Goal: Information Seeking & Learning: Learn about a topic

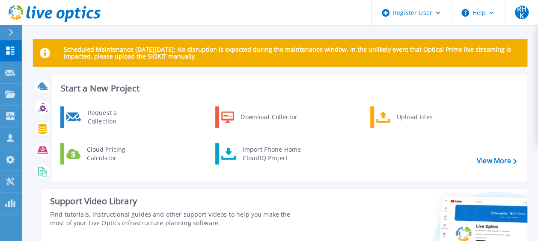
click at [9, 26] on div at bounding box center [15, 32] width 14 height 15
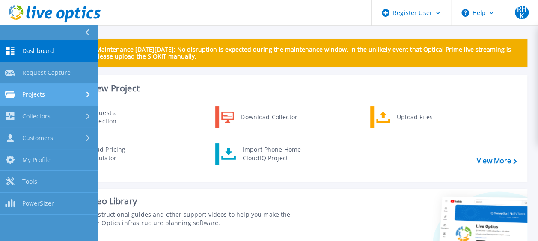
click at [51, 86] on link "Projects Projects" at bounding box center [49, 95] width 98 height 22
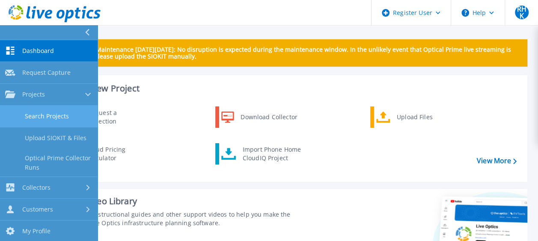
click at [60, 113] on link "Search Projects" at bounding box center [49, 117] width 98 height 22
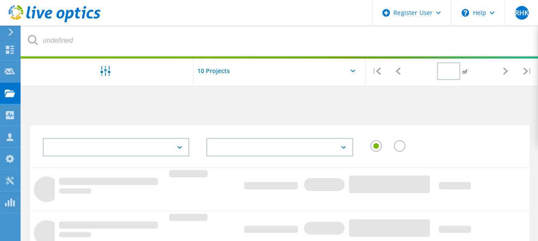
type input "1"
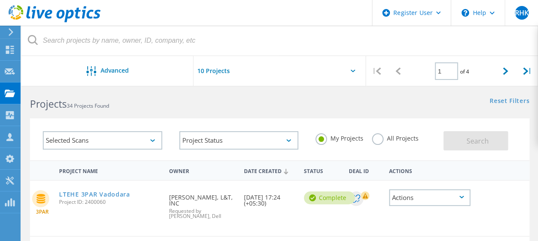
scroll to position [7, 0]
click at [98, 193] on link "LTEHE 3PAR Vadodara" at bounding box center [94, 195] width 71 height 6
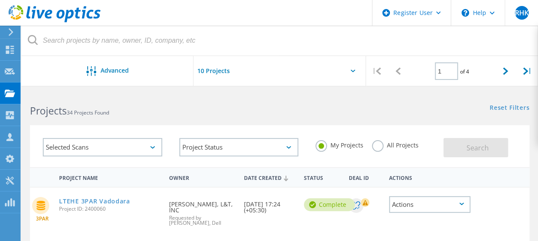
click at [383, 153] on div "My Projects All Projects" at bounding box center [375, 146] width 137 height 32
click at [379, 146] on label "All Projects" at bounding box center [395, 144] width 47 height 8
click at [0, 0] on input "All Projects" at bounding box center [0, 0] width 0 height 0
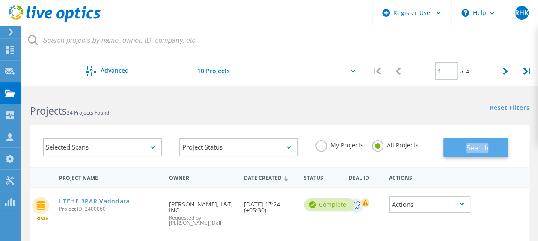
drag, startPoint x: 379, startPoint y: 146, endPoint x: 487, endPoint y: 154, distance: 109.0
click at [487, 154] on div "Selected Scans Project Status In Progress Complete Published Anonymous Archived…" at bounding box center [279, 146] width 499 height 42
click at [472, 154] on button "Search" at bounding box center [475, 147] width 65 height 19
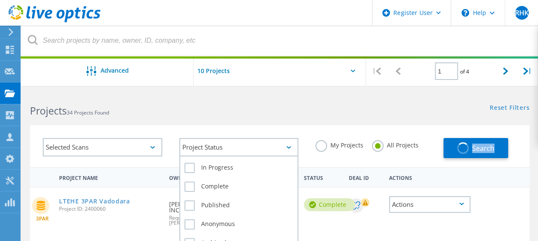
click at [245, 152] on div "Project Status" at bounding box center [238, 147] width 119 height 18
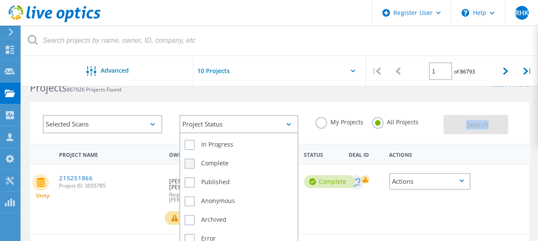
scroll to position [24, 0]
click at [214, 157] on div "Complete" at bounding box center [238, 165] width 109 height 19
click at [218, 169] on div "Complete" at bounding box center [238, 165] width 109 height 19
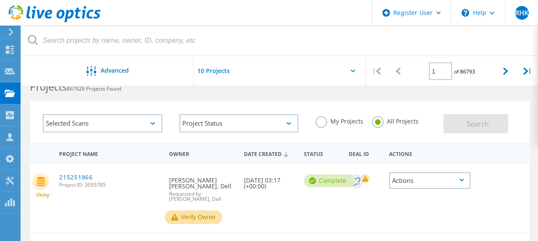
click at [301, 59] on div at bounding box center [279, 73] width 172 height 35
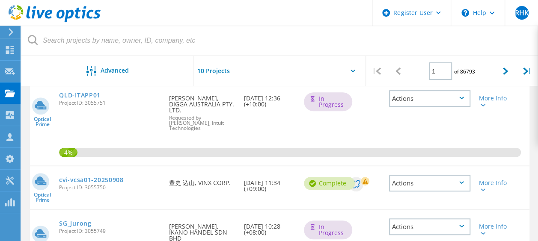
scroll to position [249, 0]
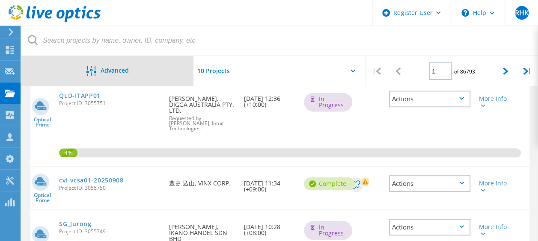
click at [87, 80] on div "Advanced" at bounding box center [107, 71] width 172 height 30
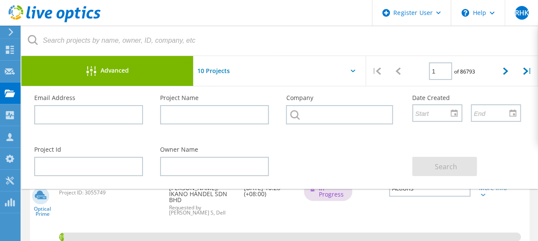
scroll to position [288, 0]
click at [319, 214] on div "1%" at bounding box center [279, 210] width 499 height 79
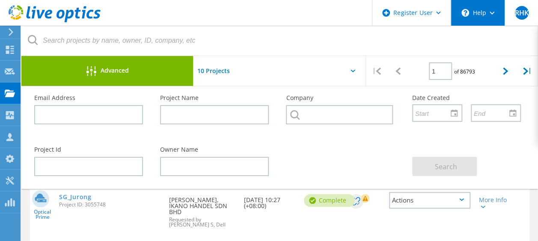
scroll to position [356, 0]
click at [134, 72] on div "Advanced" at bounding box center [107, 71] width 172 height 11
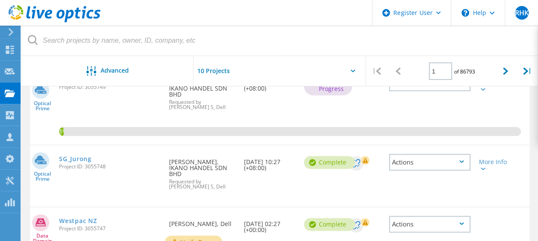
scroll to position [268, 0]
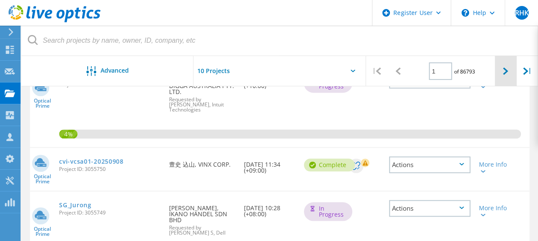
click at [502, 78] on div at bounding box center [505, 71] width 21 height 30
type input "2"
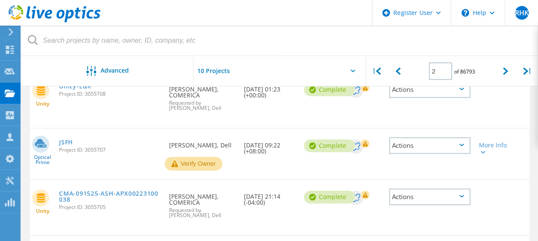
scroll to position [245, 0]
click at [65, 143] on link "JSFH" at bounding box center [66, 142] width 14 height 6
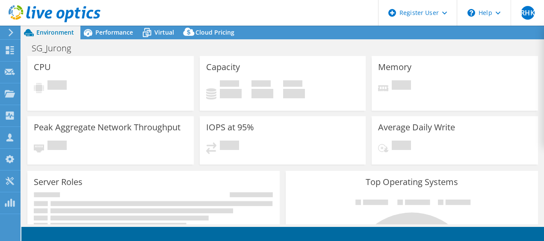
select select "USD"
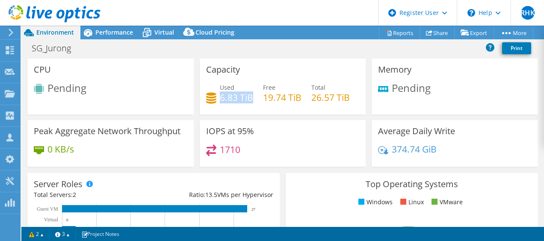
drag, startPoint x: 220, startPoint y: 93, endPoint x: 249, endPoint y: 97, distance: 29.7
click at [249, 97] on h4 "6.83 TiB" at bounding box center [236, 97] width 33 height 9
drag, startPoint x: 249, startPoint y: 97, endPoint x: 261, endPoint y: 132, distance: 37.2
click at [261, 111] on div "Used 6.83 TiB Free 19.74 TiB Total 26.57 TiB" at bounding box center [283, 97] width 154 height 28
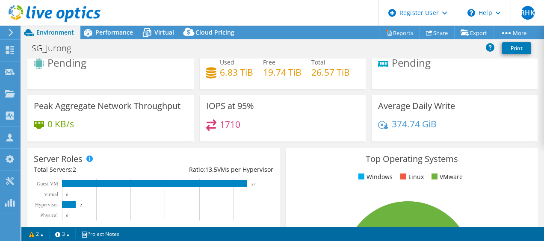
scroll to position [25, 0]
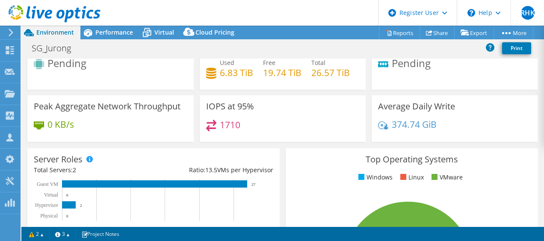
drag, startPoint x: 217, startPoint y: 151, endPoint x: 233, endPoint y: 151, distance: 15.4
click at [233, 130] on h4 "1710" at bounding box center [230, 124] width 21 height 9
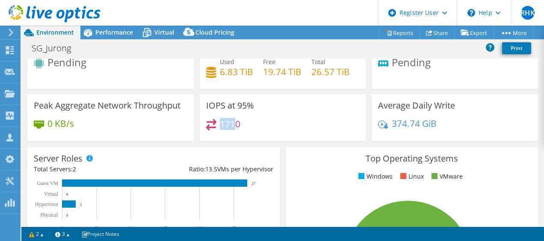
scroll to position [0, 0]
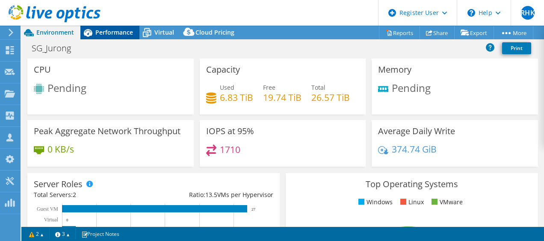
click at [118, 27] on div "Performance" at bounding box center [109, 33] width 59 height 14
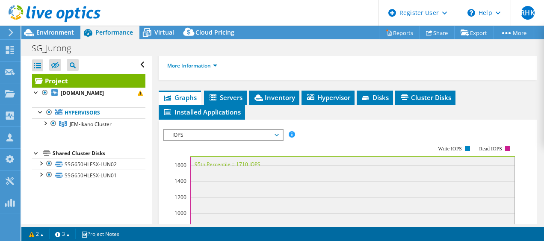
scroll to position [193, 0]
click at [232, 140] on span "IOPS" at bounding box center [223, 135] width 110 height 10
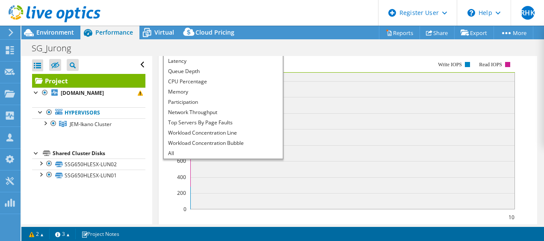
scroll to position [282, 0]
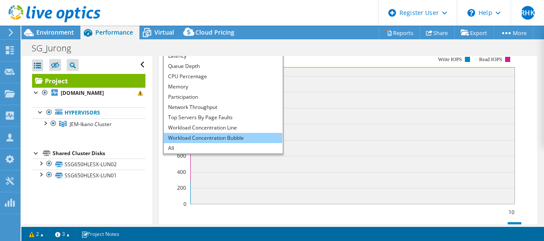
click at [236, 143] on li "Workload Concentration Bubble" at bounding box center [223, 138] width 119 height 10
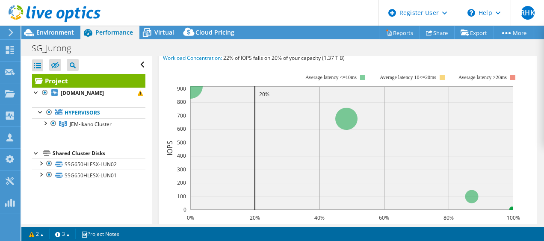
scroll to position [286, 0]
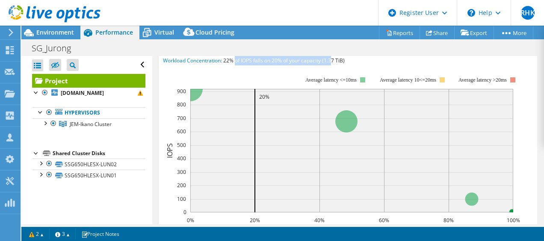
drag, startPoint x: 235, startPoint y: 83, endPoint x: 334, endPoint y: 84, distance: 98.4
click at [334, 64] on span "22% of IOPS falls on 20% of your capacity (1.37 TiB)" at bounding box center [284, 60] width 122 height 7
drag, startPoint x: 334, startPoint y: 84, endPoint x: 424, endPoint y: 140, distance: 106.3
click at [424, 140] on rect at bounding box center [351, 151] width 323 height 124
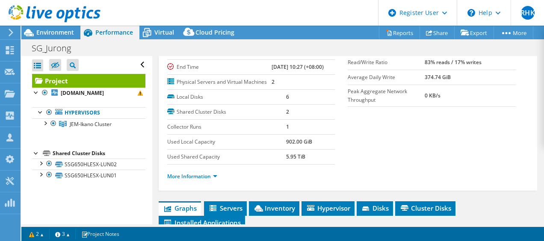
scroll to position [81, 0]
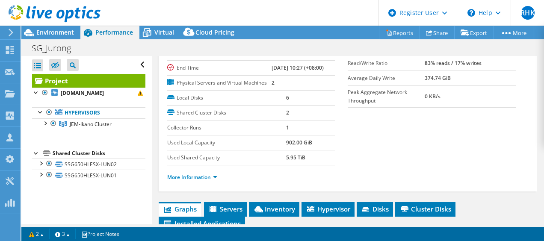
click at [196, 182] on li "More Information" at bounding box center [194, 177] width 55 height 9
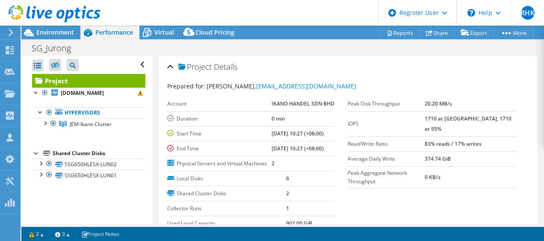
scroll to position [0, 0]
click at [57, 35] on span "Environment" at bounding box center [55, 32] width 38 height 8
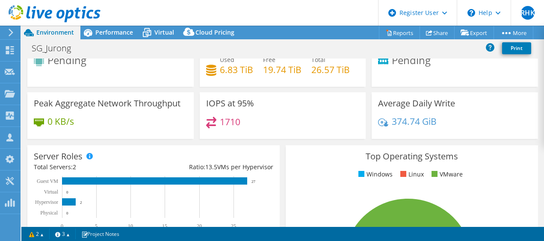
scroll to position [1, 0]
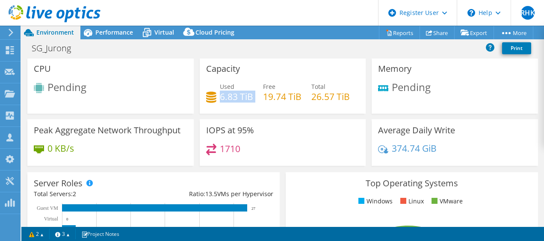
drag, startPoint x: 218, startPoint y: 98, endPoint x: 259, endPoint y: 98, distance: 40.7
click at [259, 98] on div "Used 6.83 TiB Free 19.74 TiB Total 26.57 TiB" at bounding box center [283, 96] width 154 height 28
drag, startPoint x: 259, startPoint y: 98, endPoint x: 248, endPoint y: 142, distance: 44.9
click at [248, 119] on div "Capacity Used 6.83 TiB Free 19.74 TiB Total 26.57 TiB" at bounding box center [283, 89] width 172 height 62
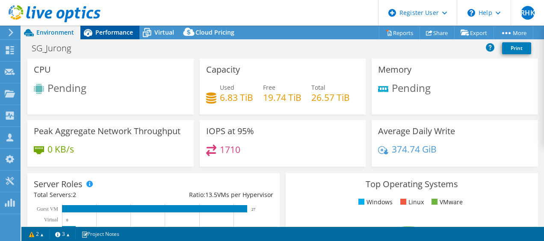
click at [111, 39] on div "Performance" at bounding box center [109, 33] width 59 height 14
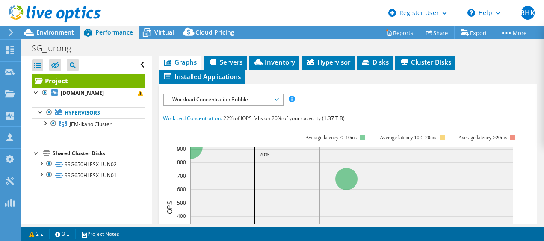
scroll to position [228, 0]
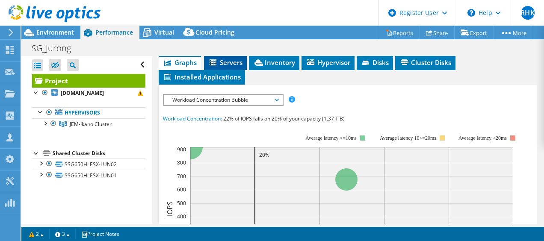
click at [222, 67] on span "Servers" at bounding box center [225, 62] width 34 height 9
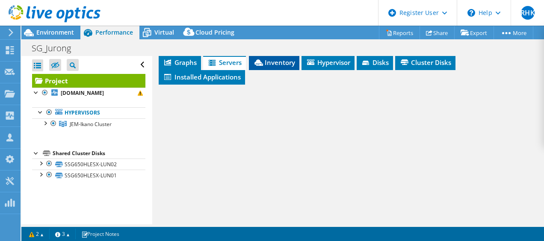
click at [286, 67] on span "Inventory" at bounding box center [274, 62] width 42 height 9
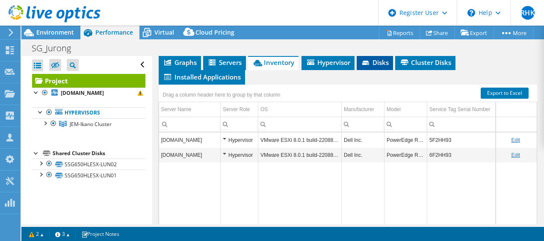
click at [367, 65] on icon at bounding box center [365, 63] width 7 height 4
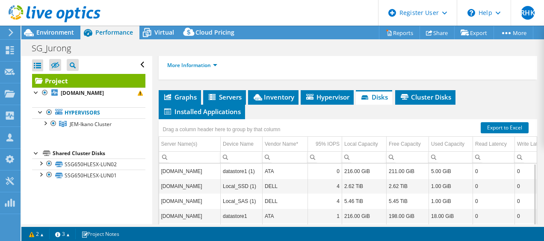
scroll to position [190, 0]
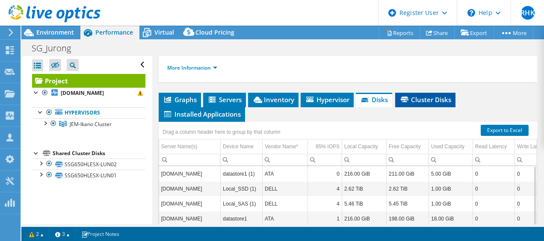
click at [433, 104] on span "Cluster Disks" at bounding box center [426, 99] width 52 height 9
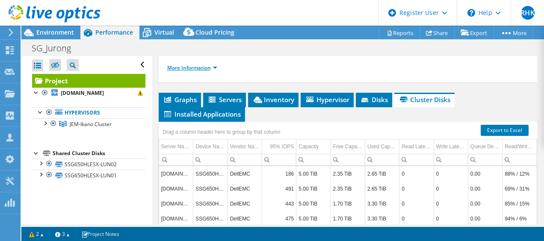
click at [194, 71] on link "More Information" at bounding box center [192, 67] width 50 height 7
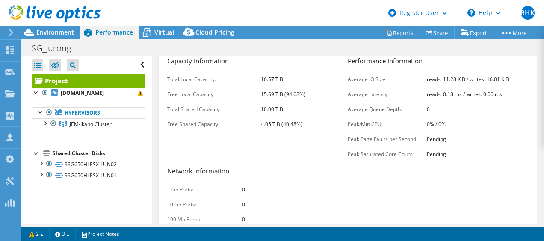
scroll to position [214, 0]
click at [134, 62] on div "Open All Close All Hide Excluded Nodes Project Tree Filter" at bounding box center [88, 65] width 113 height 18
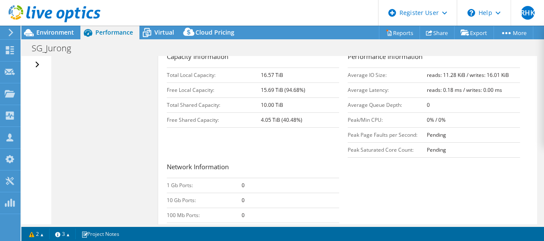
scroll to position [218, 0]
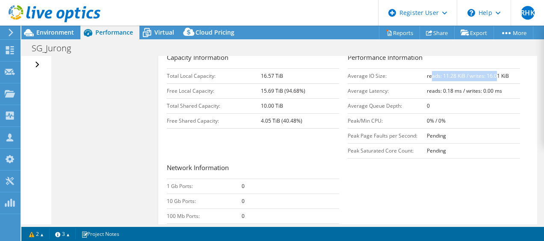
drag, startPoint x: 426, startPoint y: 99, endPoint x: 498, endPoint y: 99, distance: 71.9
click at [498, 80] on b "reads: 11.28 KiB / writes: 16.01 KiB" at bounding box center [468, 75] width 82 height 7
drag, startPoint x: 498, startPoint y: 99, endPoint x: 469, endPoint y: 127, distance: 40.5
click at [469, 113] on td "0" at bounding box center [473, 105] width 93 height 15
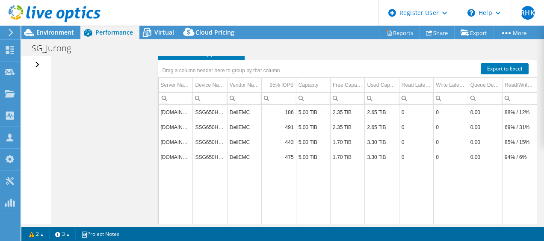
scroll to position [405, 0]
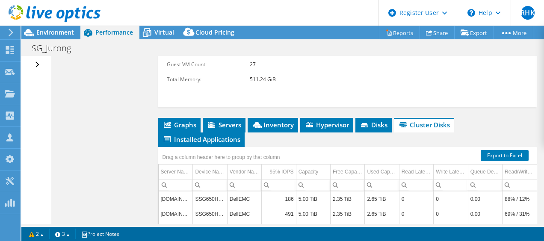
click at [376, 133] on li "Disks" at bounding box center [374, 125] width 36 height 15
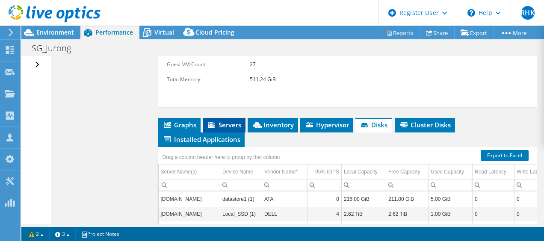
click at [215, 128] on icon at bounding box center [211, 125] width 7 height 6
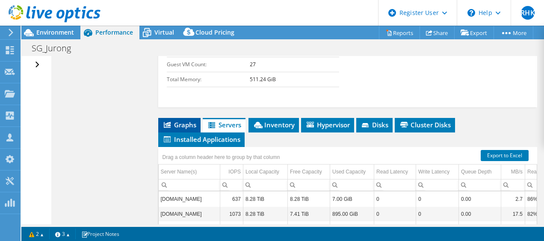
click at [177, 133] on li "Graphs" at bounding box center [179, 125] width 42 height 15
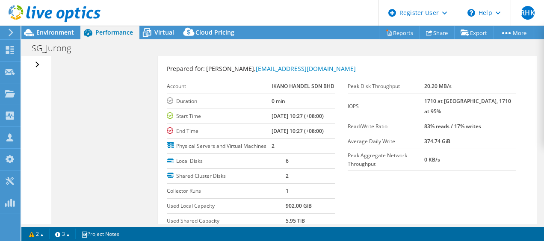
scroll to position [0, 0]
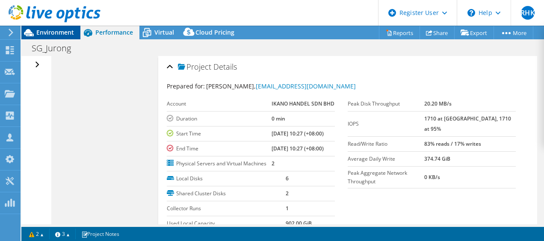
click at [47, 30] on span "Environment" at bounding box center [55, 32] width 38 height 8
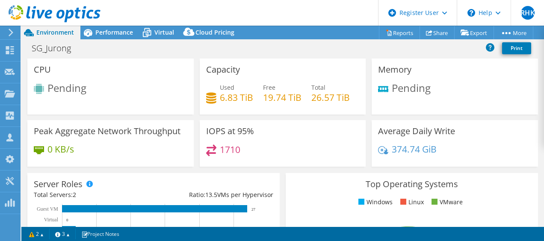
scroll to position [0, 0]
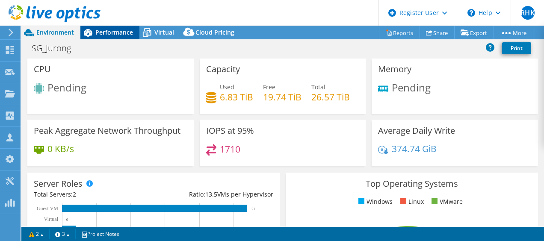
click at [109, 35] on span "Performance" at bounding box center [114, 32] width 38 height 8
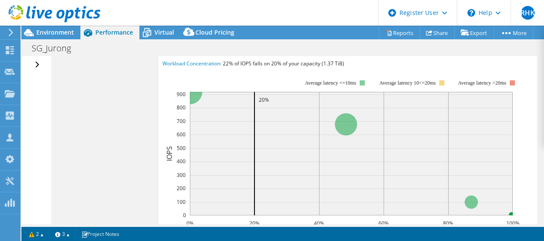
scroll to position [522, 0]
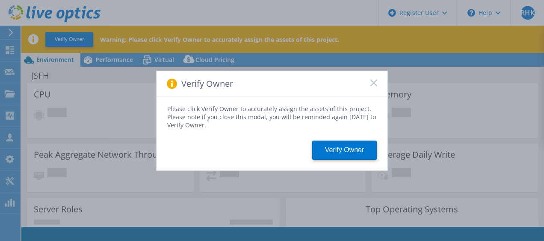
select select "USD"
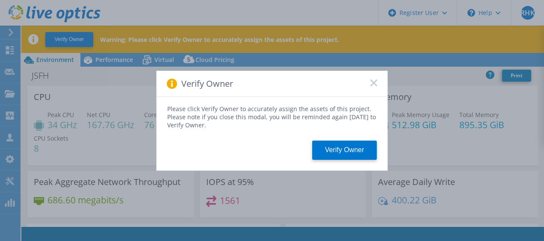
click at [374, 83] on rect at bounding box center [373, 82] width 7 height 7
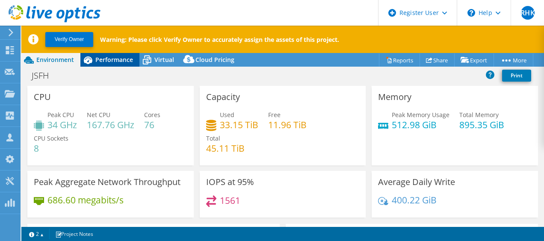
click at [94, 54] on icon at bounding box center [87, 60] width 15 height 15
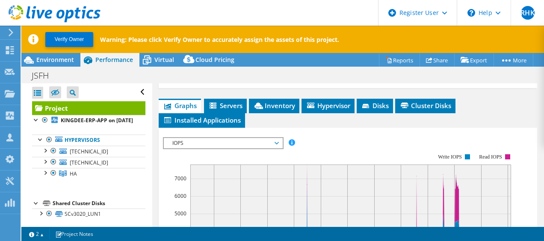
scroll to position [212, 0]
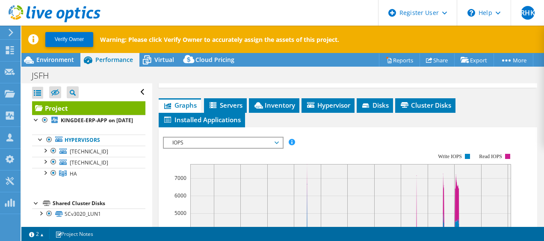
click at [274, 178] on rect at bounding box center [339, 227] width 352 height 171
click at [263, 148] on span "IOPS" at bounding box center [223, 143] width 110 height 10
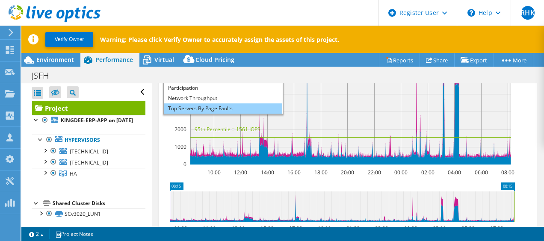
scroll to position [31, 0]
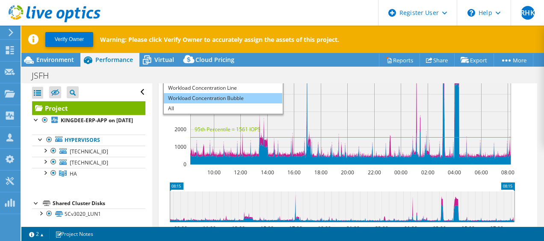
click at [247, 104] on li "Workload Concentration Bubble" at bounding box center [223, 98] width 119 height 10
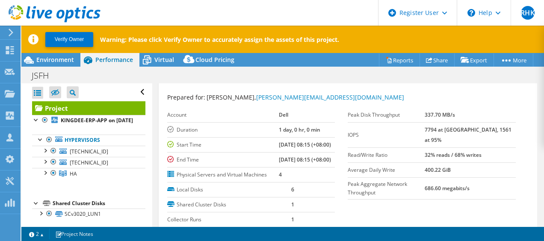
scroll to position [0, 0]
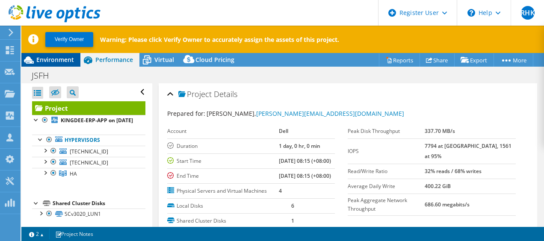
click at [56, 59] on span "Environment" at bounding box center [55, 60] width 38 height 8
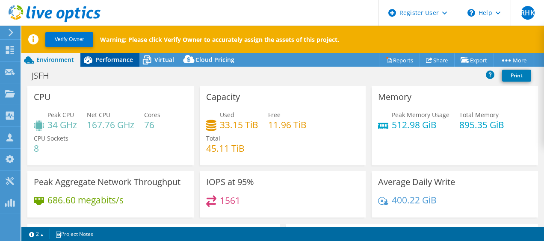
click at [107, 62] on span "Performance" at bounding box center [114, 60] width 38 height 8
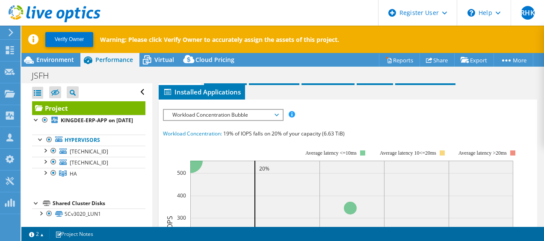
scroll to position [240, 0]
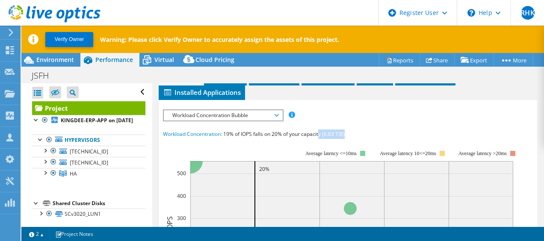
drag, startPoint x: 319, startPoint y: 156, endPoint x: 383, endPoint y: 156, distance: 63.3
click at [383, 139] on div "Workload Concentration: 19% of IOPS falls on 20% of your capacity (6.63 TiB)" at bounding box center [348, 134] width 371 height 9
click at [227, 138] on span "19% of IOPS falls on 20% of your capacity (6.63 TiB)" at bounding box center [284, 134] width 122 height 7
drag, startPoint x: 223, startPoint y: 156, endPoint x: 381, endPoint y: 150, distance: 158.9
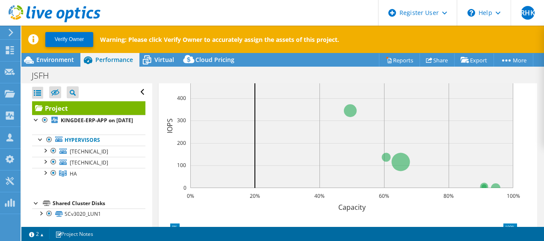
scroll to position [337, 0]
click at [60, 60] on span "Environment" at bounding box center [55, 60] width 38 height 8
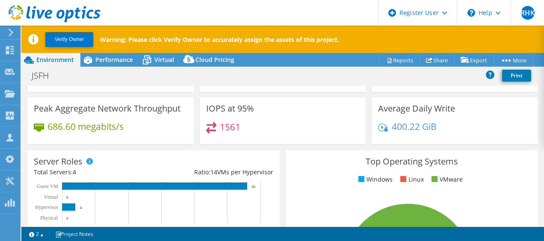
scroll to position [73, 0]
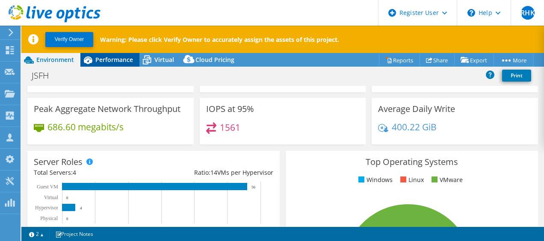
click at [123, 62] on span "Performance" at bounding box center [114, 60] width 38 height 8
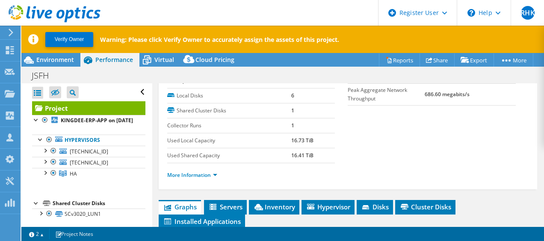
scroll to position [110, 0]
click at [207, 179] on link "More Information" at bounding box center [192, 175] width 50 height 7
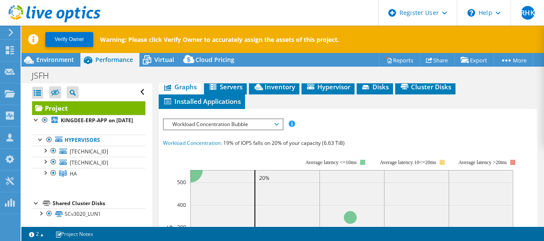
scroll to position [471, 0]
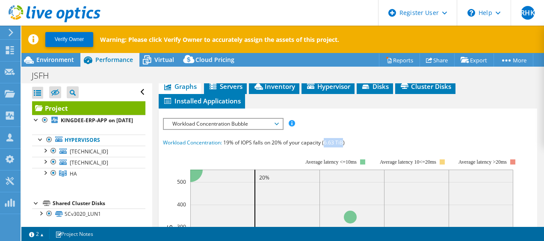
drag, startPoint x: 324, startPoint y: 166, endPoint x: 343, endPoint y: 166, distance: 18.8
click at [343, 146] on span "19% of IOPS falls on 20% of your capacity (6.63 TiB)" at bounding box center [284, 142] width 122 height 7
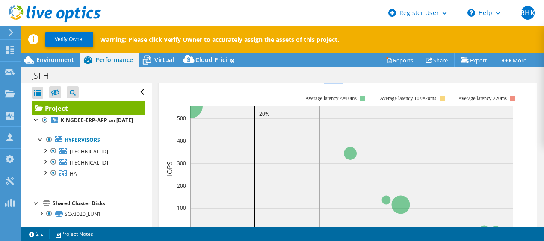
scroll to position [538, 0]
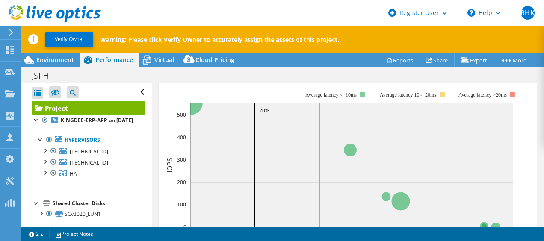
click at [201, 136] on rect at bounding box center [351, 165] width 323 height 125
click at [196, 115] on circle at bounding box center [190, 102] width 25 height 25
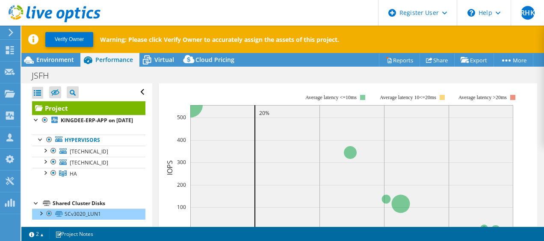
scroll to position [534, 0]
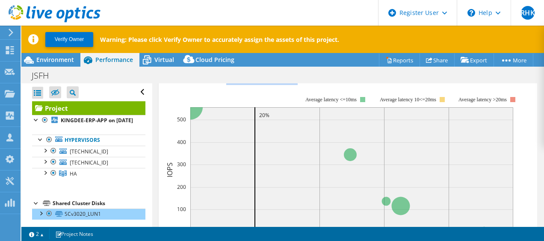
drag, startPoint x: 228, startPoint y: 101, endPoint x: 345, endPoint y: 93, distance: 118.0
click at [345, 93] on div "IOPS Disk Throughput IO Size Latency Queue Depth CPU Percentage Memory Page Fau…" at bounding box center [348, 214] width 371 height 317
drag, startPoint x: 345, startPoint y: 93, endPoint x: 415, endPoint y: 104, distance: 70.1
click at [415, 85] on div "Workload Concentration: 19% of IOPS falls on 20% of your capacity (6.63 TiB)" at bounding box center [348, 80] width 371 height 9
click at [236, 125] on rect at bounding box center [341, 170] width 357 height 171
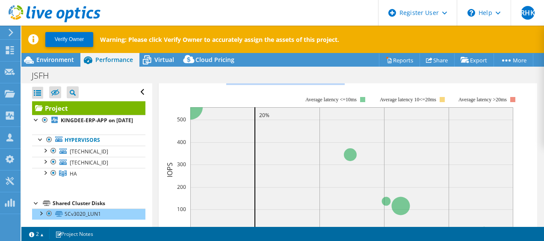
click at [276, 112] on rect at bounding box center [341, 170] width 357 height 171
click at [291, 112] on rect at bounding box center [341, 170] width 357 height 171
click at [333, 84] on span "19% of IOPS falls on 20% of your capacity (6.63 TiB)" at bounding box center [284, 80] width 122 height 7
drag, startPoint x: 349, startPoint y: 101, endPoint x: 324, endPoint y: 104, distance: 24.6
click at [324, 85] on div "Workload Concentration: 19% of IOPS falls on 20% of your capacity (6.63 TiB)" at bounding box center [348, 80] width 371 height 9
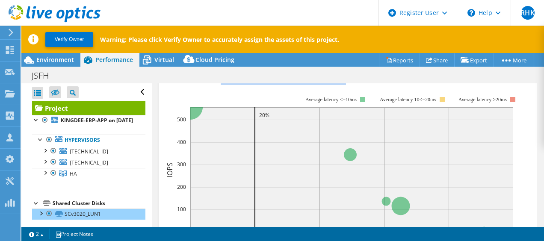
drag, startPoint x: 221, startPoint y: 102, endPoint x: 255, endPoint y: 107, distance: 34.1
click at [255, 107] on section "Workload Concentration: 19% of IOPS falls on 20% of your capacity (6.63 TiB) 0%…" at bounding box center [348, 222] width 371 height 292
drag, startPoint x: 255, startPoint y: 107, endPoint x: 237, endPoint y: 102, distance: 18.7
click at [237, 84] on span "19% of IOPS falls on 20% of your capacity (6.63 TiB)" at bounding box center [284, 80] width 122 height 7
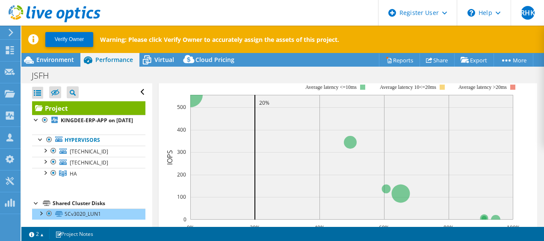
scroll to position [548, 0]
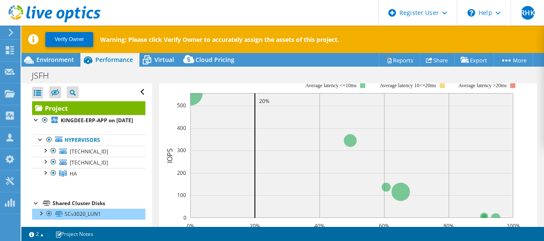
click at [274, 100] on rect at bounding box center [341, 156] width 357 height 171
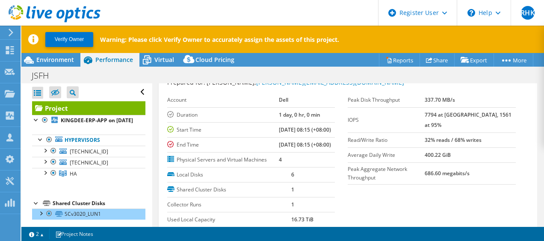
scroll to position [7, 0]
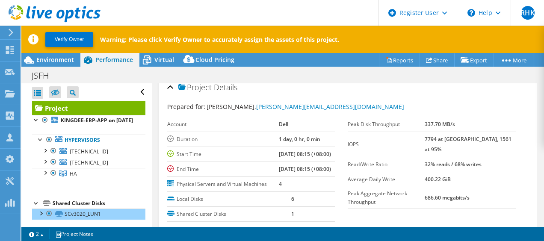
drag, startPoint x: 441, startPoint y: 137, endPoint x: 481, endPoint y: 135, distance: 39.8
click at [481, 135] on tr "IOPS 7794 at Peak, 1561 at 95%" at bounding box center [432, 144] width 168 height 25
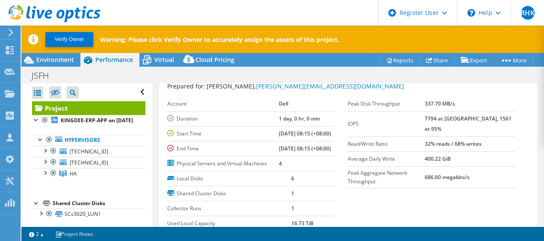
scroll to position [27, 0]
click at [496, 166] on td "686.60 megabits/s" at bounding box center [470, 177] width 91 height 22
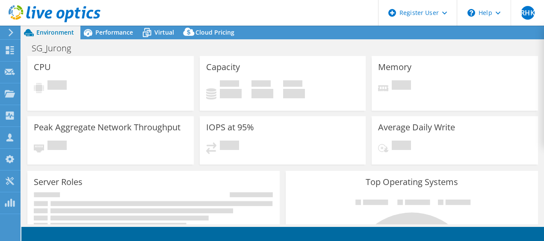
select select "USD"
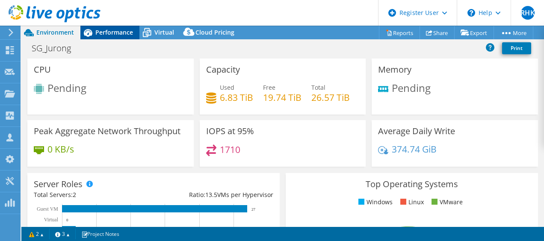
click at [88, 32] on icon at bounding box center [88, 33] width 9 height 8
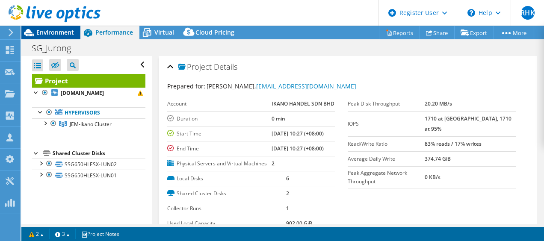
click at [56, 31] on span "Environment" at bounding box center [55, 32] width 38 height 8
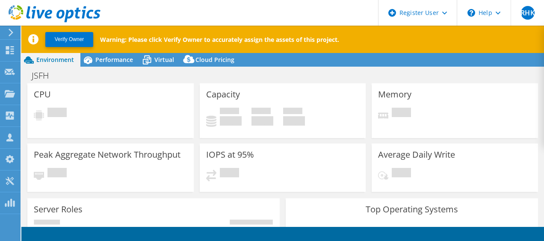
select select "USD"
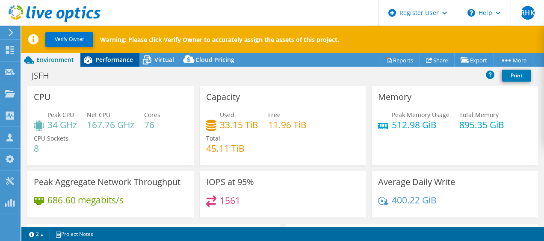
click at [115, 59] on span "Performance" at bounding box center [114, 60] width 38 height 8
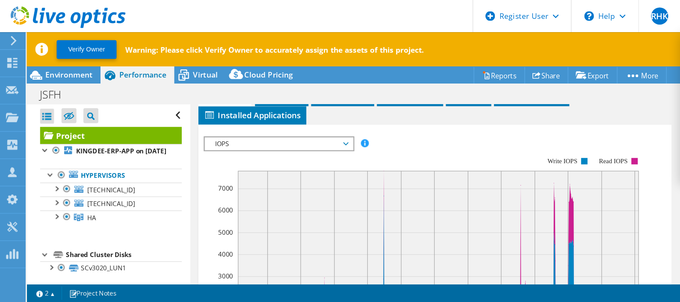
scroll to position [240, 0]
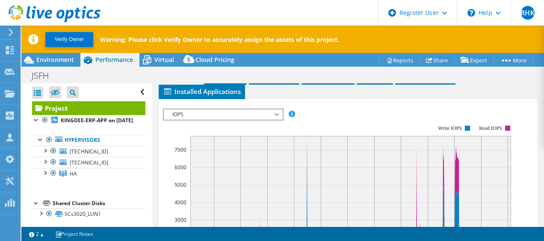
click at [200, 146] on rect at bounding box center [339, 199] width 352 height 171
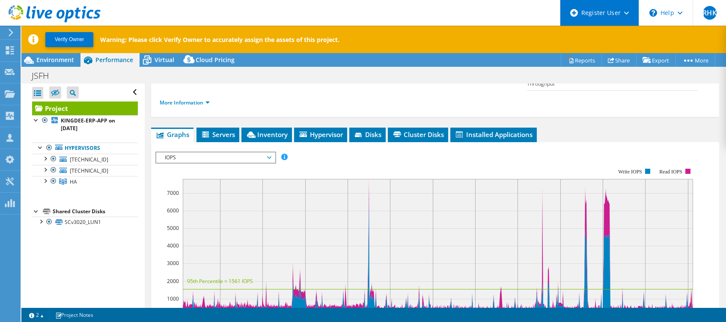
scroll to position [123, 0]
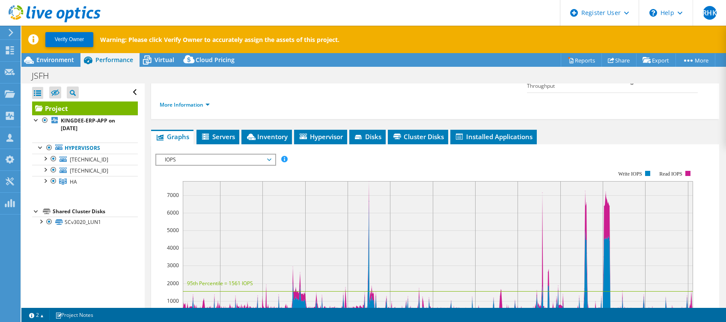
drag, startPoint x: 411, startPoint y: 0, endPoint x: 217, endPoint y: 128, distance: 233.0
click at [217, 144] on div "IOPS Disk Throughput IO Size Latency Queue Depth CPU Percentage Memory Page Fau…" at bounding box center [434, 295] width 559 height 302
click at [219, 154] on span "IOPS" at bounding box center [215, 159] width 110 height 10
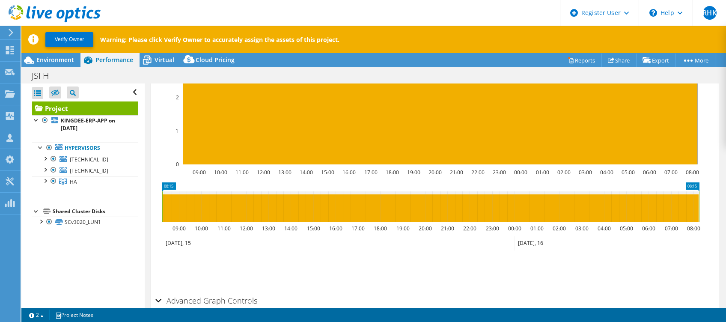
drag, startPoint x: 185, startPoint y: 224, endPoint x: 166, endPoint y: 255, distance: 36.3
click at [166, 241] on li "Save Zoom" at bounding box center [189, 269] width 68 height 22
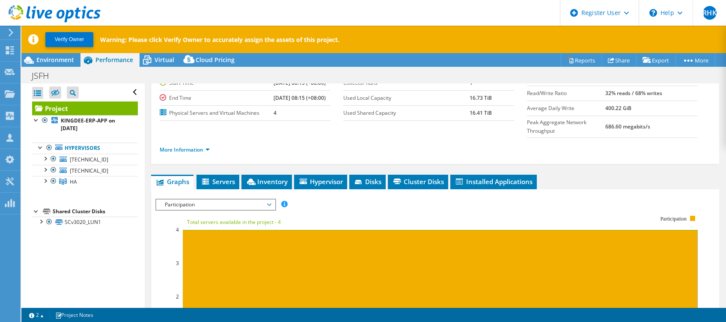
scroll to position [72, 0]
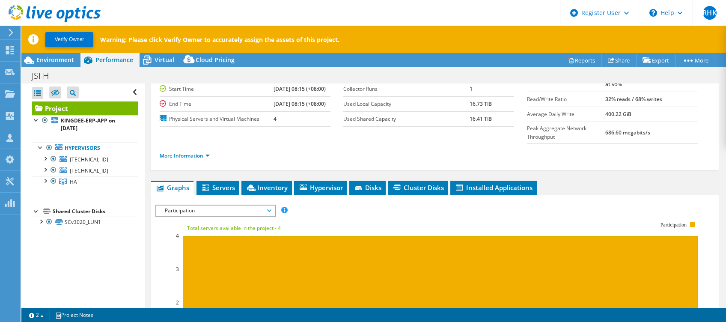
click at [197, 205] on span "Participation" at bounding box center [215, 210] width 110 height 10
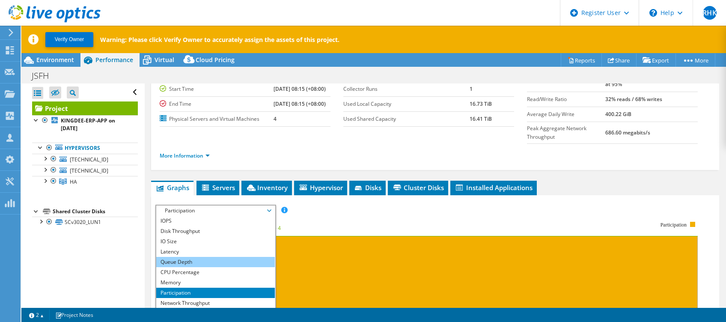
scroll to position [31, 0]
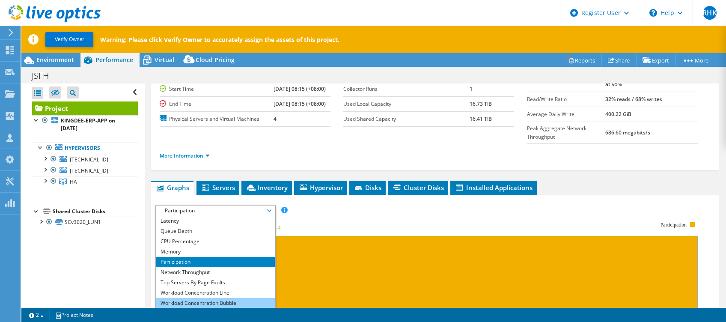
click at [197, 241] on li "Workload Concentration Bubble" at bounding box center [215, 303] width 119 height 10
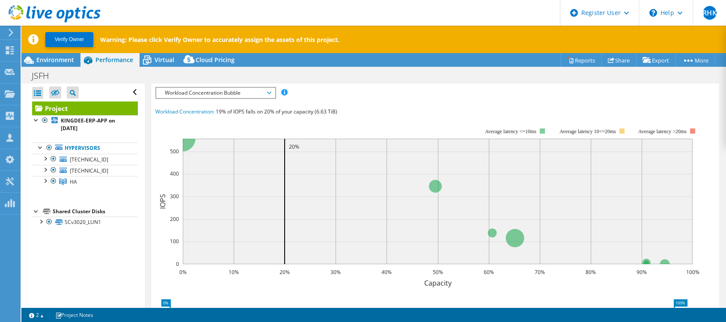
scroll to position [189, 0]
drag, startPoint x: 223, startPoint y: 90, endPoint x: 324, endPoint y: 103, distance: 102.2
click at [324, 108] on section "Workload Concentration: 19% of IOPS falls on 20% of your capacity (6.63 TiB) 0%…" at bounding box center [434, 254] width 559 height 292
drag, startPoint x: 324, startPoint y: 103, endPoint x: 348, endPoint y: 107, distance: 24.8
click at [348, 118] on rect at bounding box center [427, 203] width 544 height 171
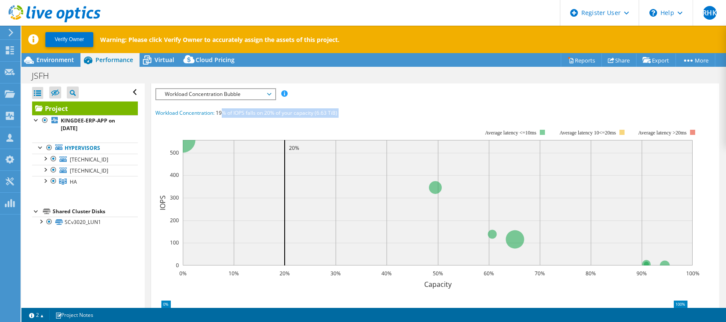
click at [348, 118] on rect at bounding box center [427, 203] width 544 height 171
click at [299, 88] on div "IOPS Disk Throughput IO Size Latency Queue Depth CPU Percentage Memory Page Fau…" at bounding box center [434, 246] width 559 height 317
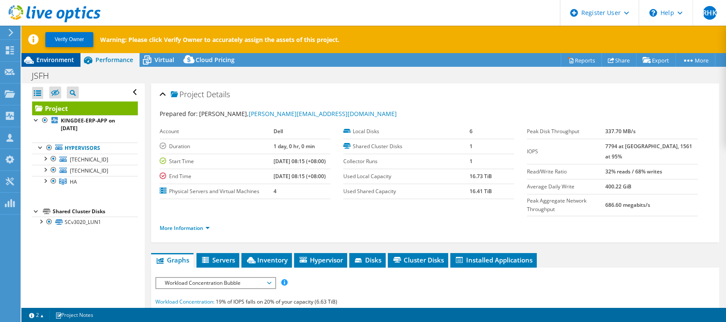
click at [50, 56] on span "Environment" at bounding box center [55, 60] width 38 height 8
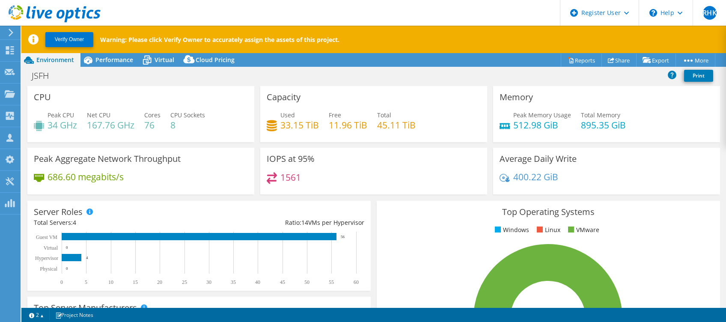
click at [127, 48] on div "Verify Owner Warning: Please click Verify Owner to accurately assign the assets…" at bounding box center [380, 39] width 718 height 27
click at [110, 55] on div "Performance" at bounding box center [109, 60] width 59 height 14
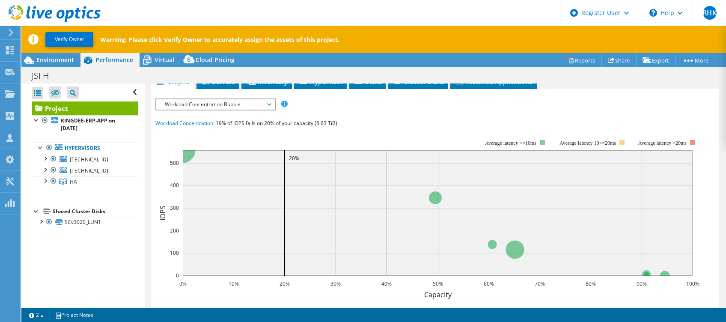
scroll to position [175, 0]
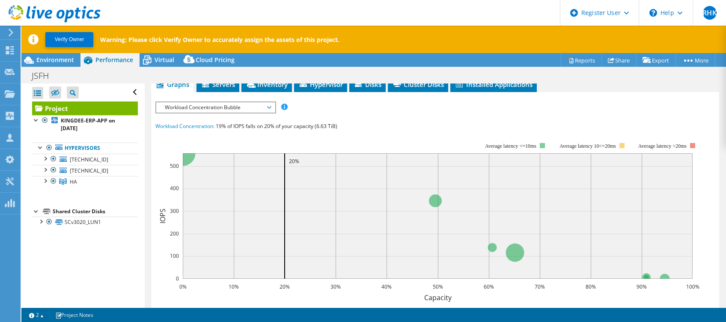
drag, startPoint x: 344, startPoint y: 112, endPoint x: 212, endPoint y: 121, distance: 132.5
click at [212, 122] on section "Workload Concentration: 19% of IOPS falls on 20% of your capacity (6.63 TiB) 0%…" at bounding box center [434, 268] width 559 height 292
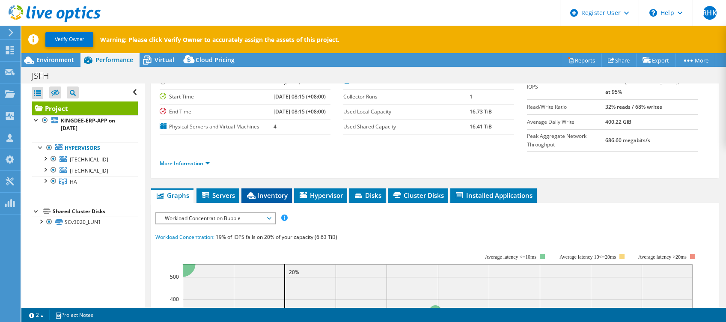
scroll to position [75, 0]
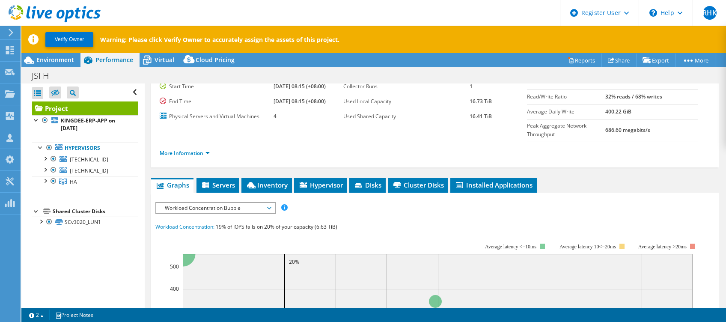
click at [202, 203] on span "Workload Concentration Bubble" at bounding box center [215, 208] width 110 height 10
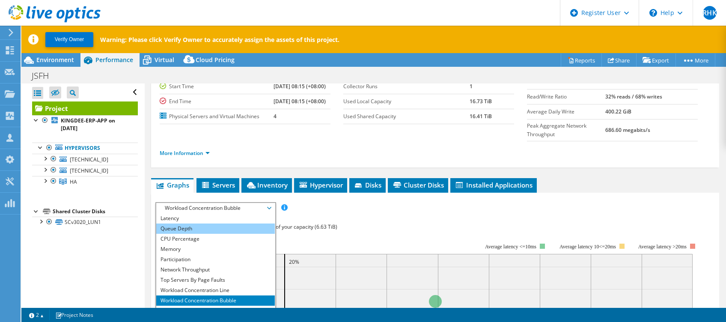
scroll to position [0, 0]
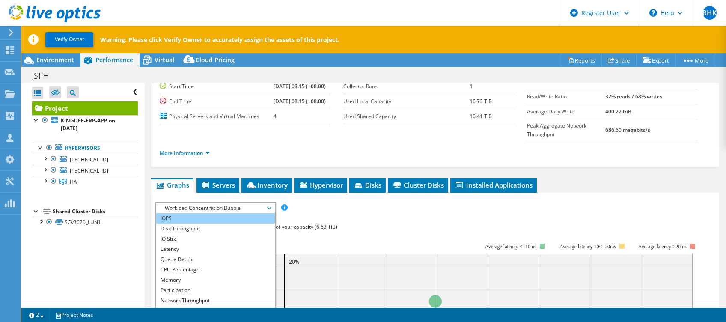
click at [178, 213] on li "IOPS" at bounding box center [215, 218] width 119 height 10
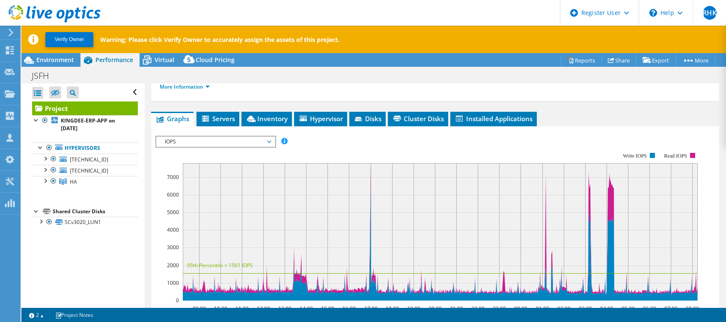
scroll to position [141, 0]
click at [544, 141] on rect at bounding box center [427, 226] width 544 height 171
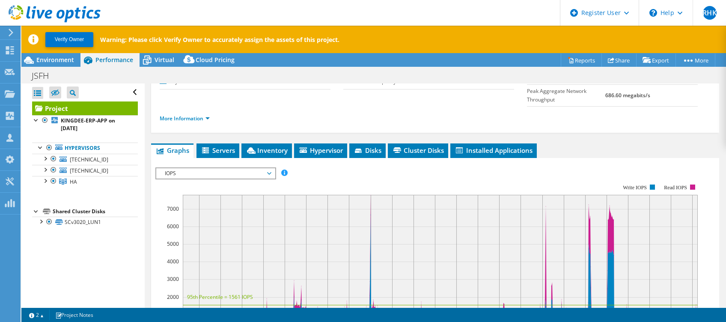
scroll to position [109, 0]
